Goal: Navigation & Orientation: Understand site structure

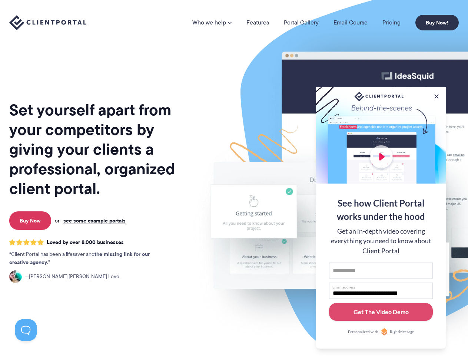
click at [234, 178] on img at bounding box center [386, 183] width 415 height 355
click at [212, 23] on link "Who we help" at bounding box center [211, 23] width 39 height 6
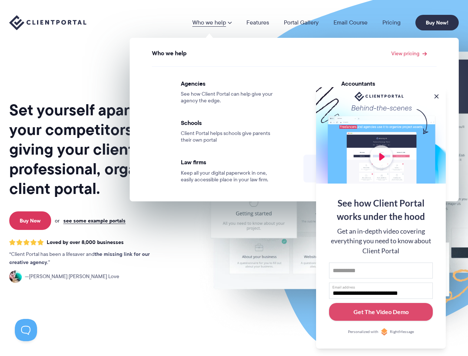
click at [436, 95] on button at bounding box center [436, 96] width 7 height 7
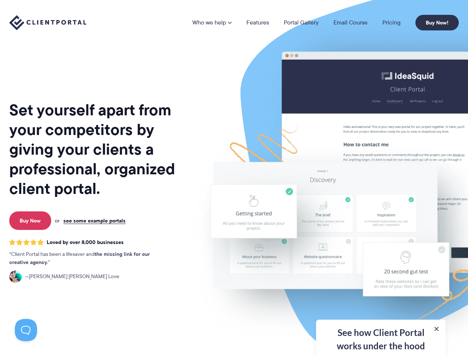
click at [381, 217] on img at bounding box center [386, 183] width 415 height 355
click at [26, 330] on button at bounding box center [26, 330] width 22 height 22
